Goal: Task Accomplishment & Management: Manage account settings

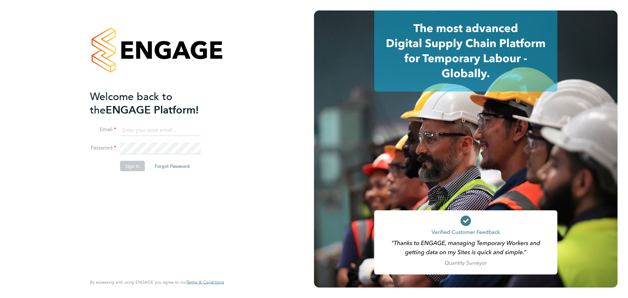
type input "[EMAIL_ADDRESS][DOMAIN_NAME]"
click at [129, 162] on button "Sign In" at bounding box center [132, 166] width 25 height 10
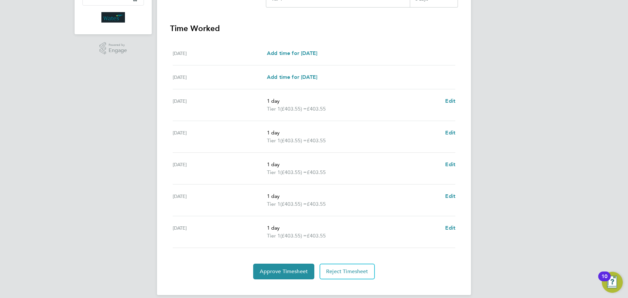
scroll to position [180, 0]
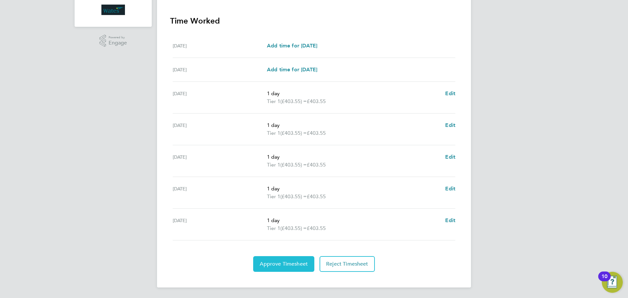
click at [267, 267] on span "Approve Timesheet" at bounding box center [284, 264] width 48 height 7
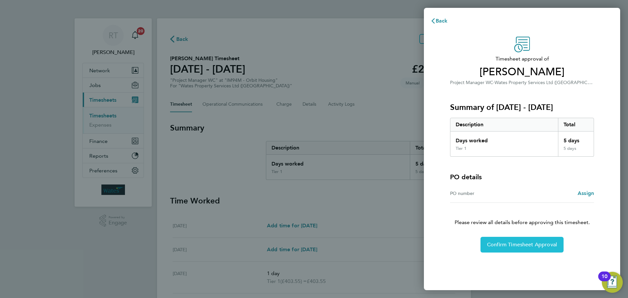
click at [531, 248] on button "Confirm Timesheet Approval" at bounding box center [521, 245] width 83 height 16
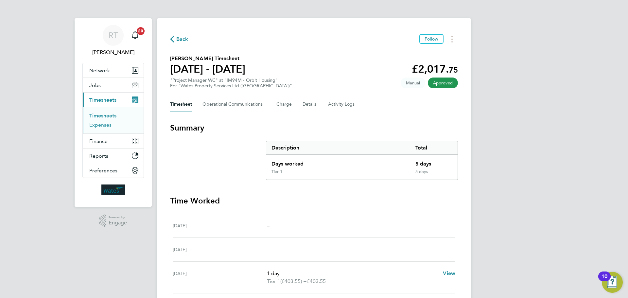
click at [102, 125] on link "Expenses" at bounding box center [100, 125] width 22 height 6
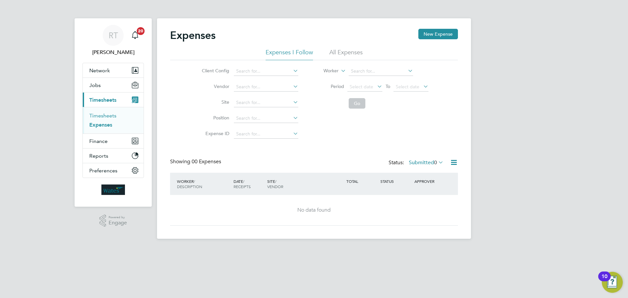
click at [109, 116] on link "Timesheets" at bounding box center [102, 115] width 27 height 6
